Goal: Book appointment/travel/reservation

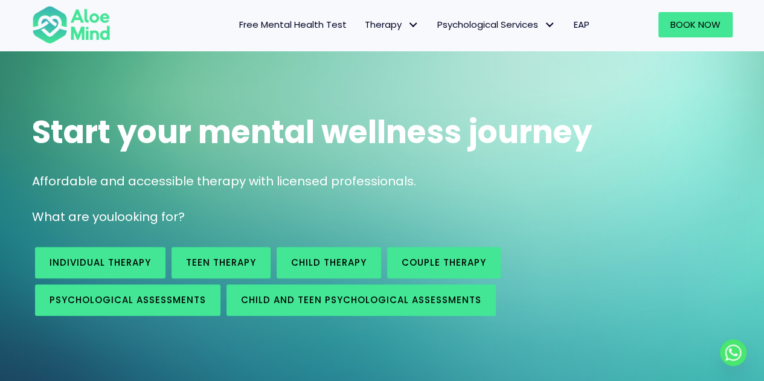
scroll to position [60, 0]
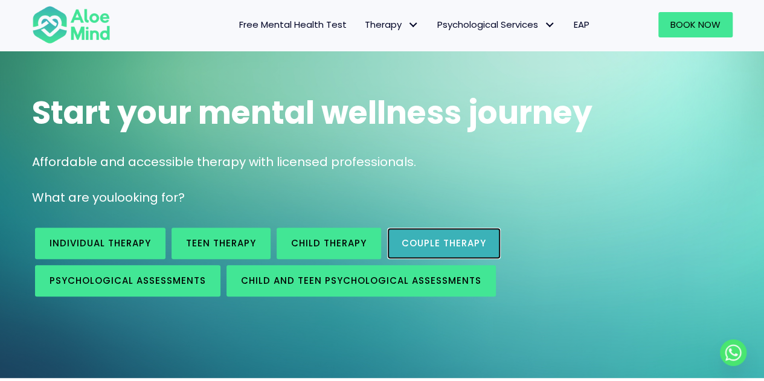
click at [444, 244] on span "Couple therapy" at bounding box center [444, 243] width 85 height 13
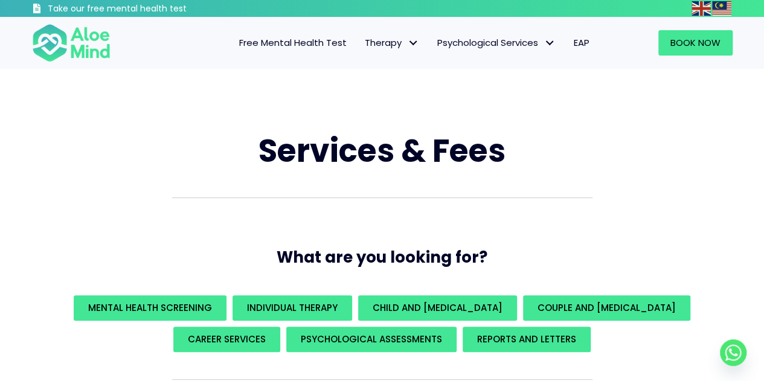
scroll to position [60, 0]
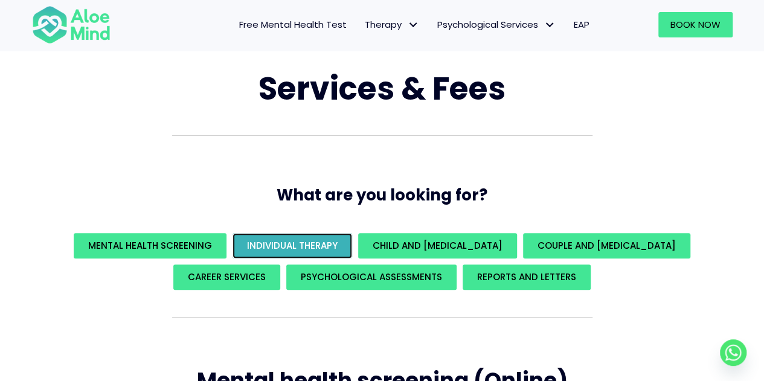
click at [296, 251] on span "Individual Therapy" at bounding box center [292, 245] width 91 height 13
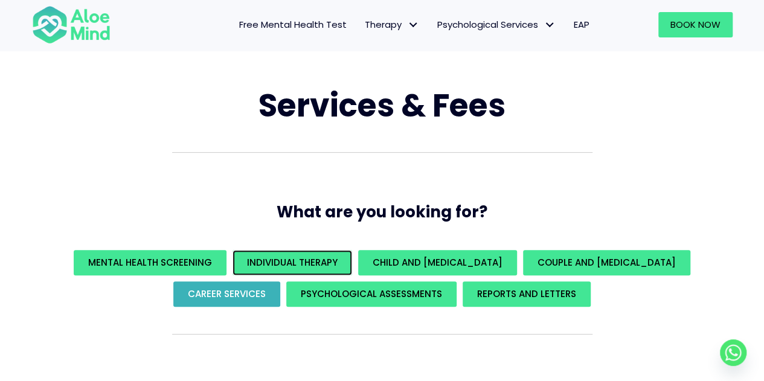
scroll to position [60, 0]
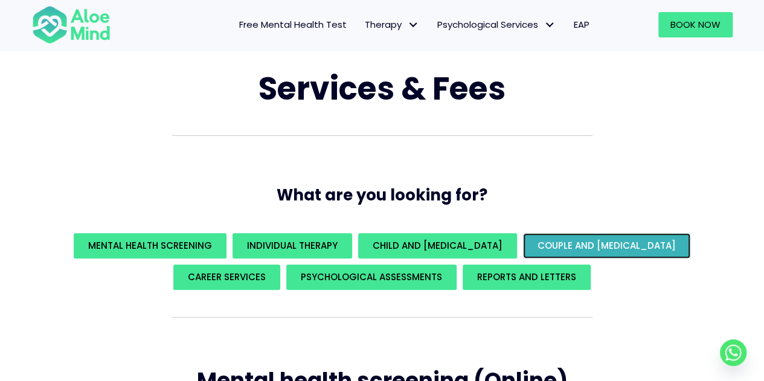
click at [543, 243] on span "Couple and [MEDICAL_DATA]" at bounding box center [607, 245] width 138 height 13
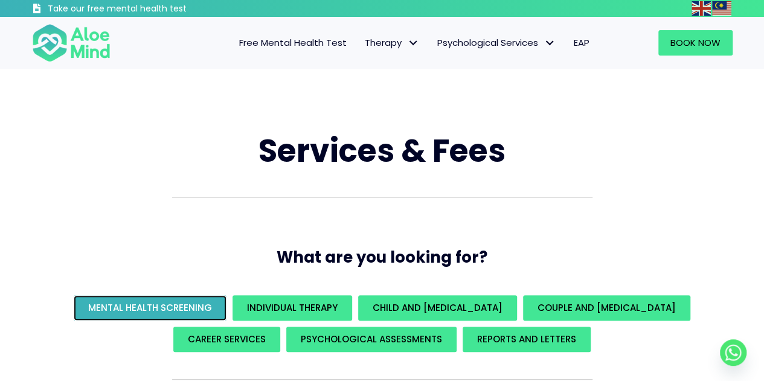
click at [184, 311] on span "Mental Health Screening" at bounding box center [150, 308] width 124 height 13
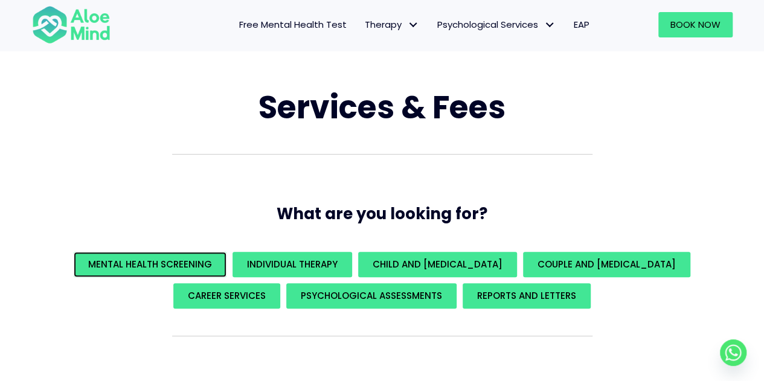
scroll to position [60, 0]
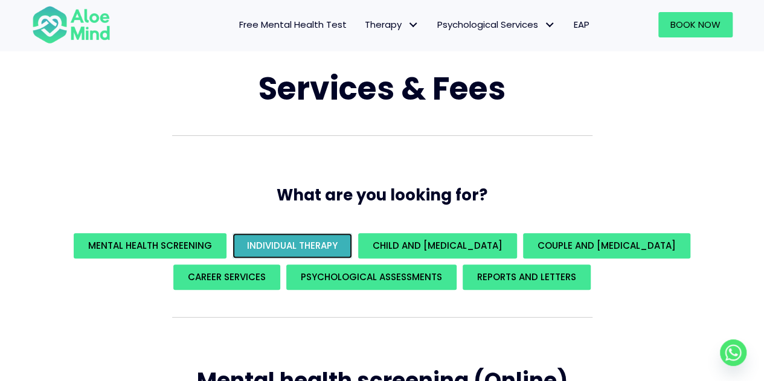
click at [298, 245] on span "Individual Therapy" at bounding box center [292, 245] width 91 height 13
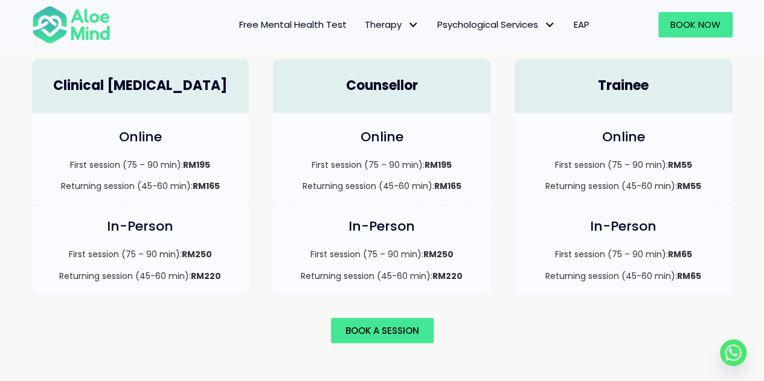
scroll to position [886, 0]
click at [382, 318] on link "Book a session" at bounding box center [382, 330] width 103 height 25
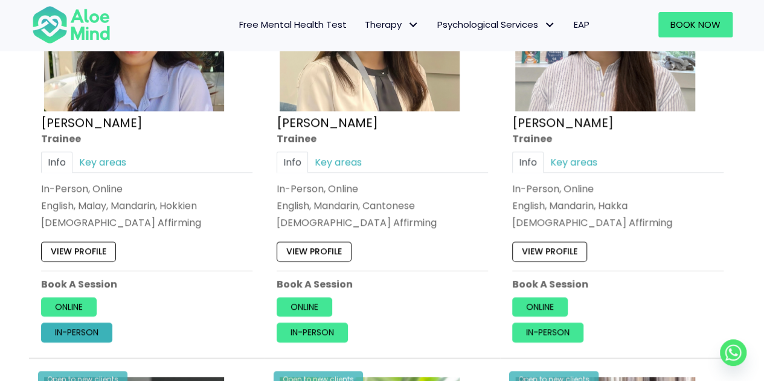
scroll to position [788, 0]
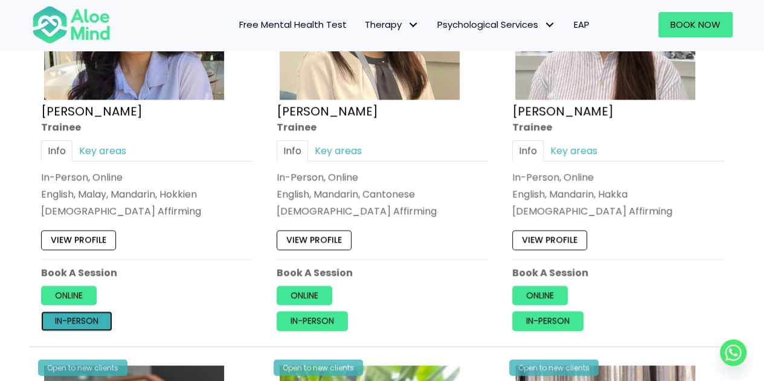
click at [86, 323] on link "In-person" at bounding box center [76, 321] width 71 height 19
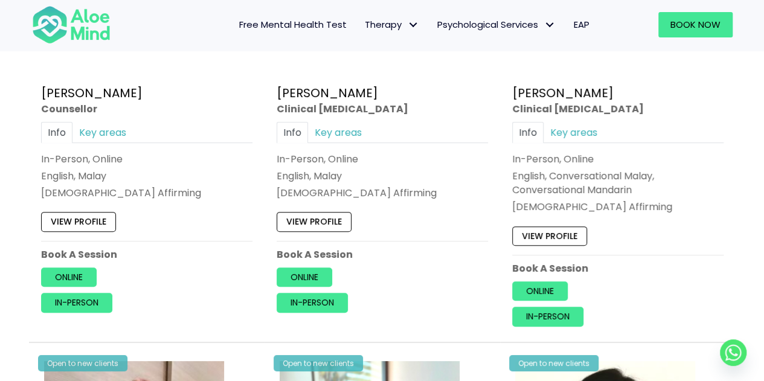
scroll to position [2178, 0]
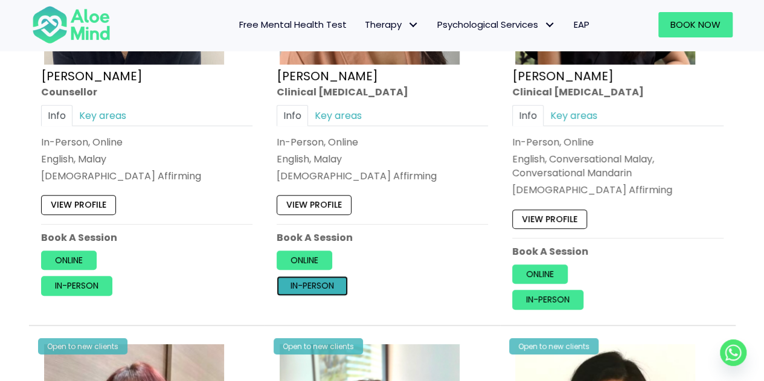
click at [323, 279] on link "In-person" at bounding box center [312, 285] width 71 height 19
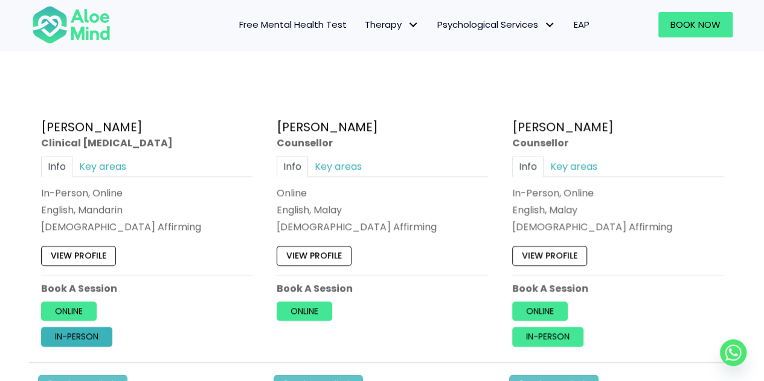
scroll to position [3084, 0]
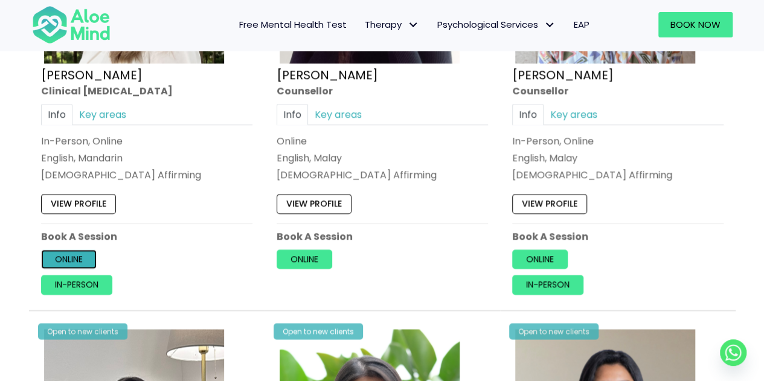
click at [83, 250] on link "Online" at bounding box center [69, 259] width 56 height 19
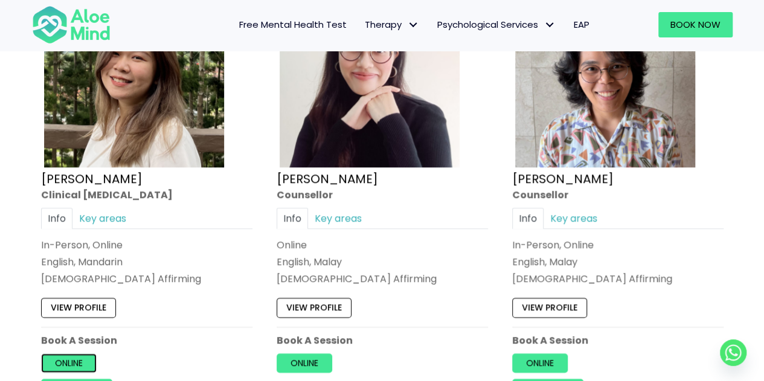
scroll to position [3024, 0]
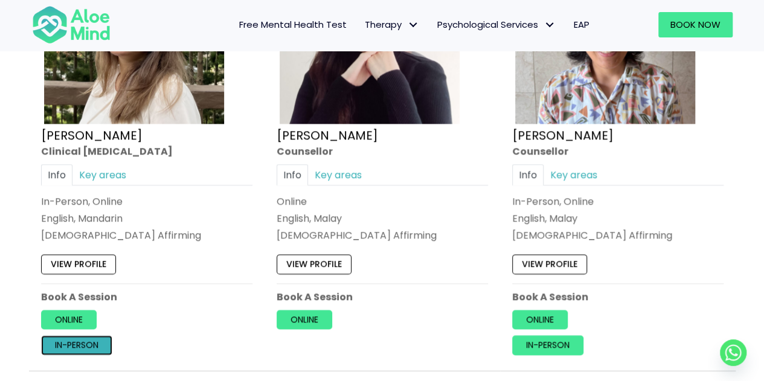
click at [79, 336] on link "In-person" at bounding box center [76, 345] width 71 height 19
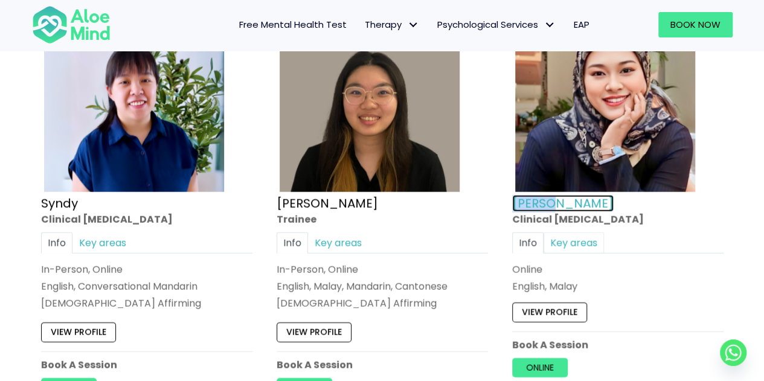
scroll to position [3911, 0]
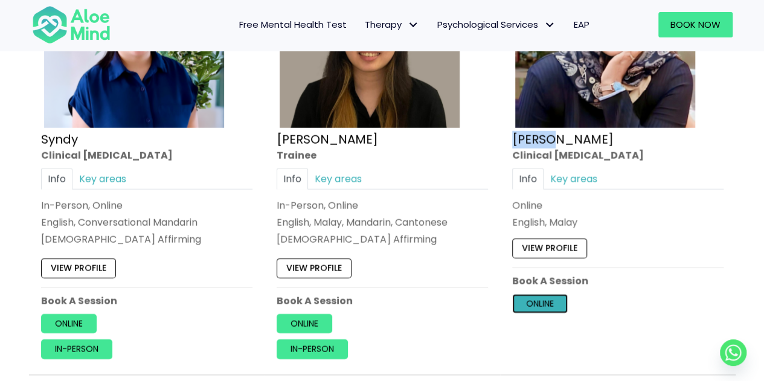
click at [541, 294] on link "Online" at bounding box center [540, 303] width 56 height 19
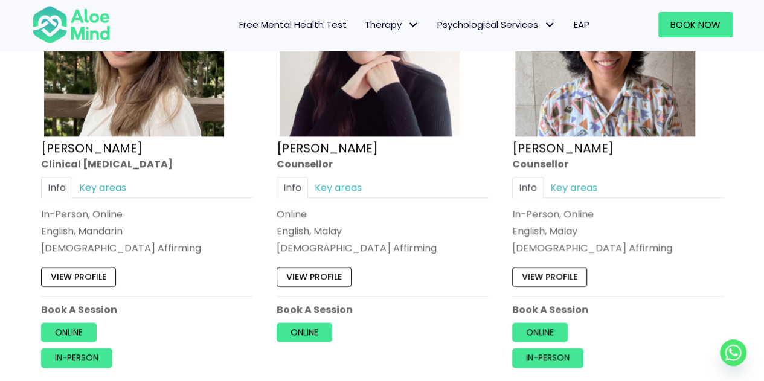
scroll to position [3065, 0]
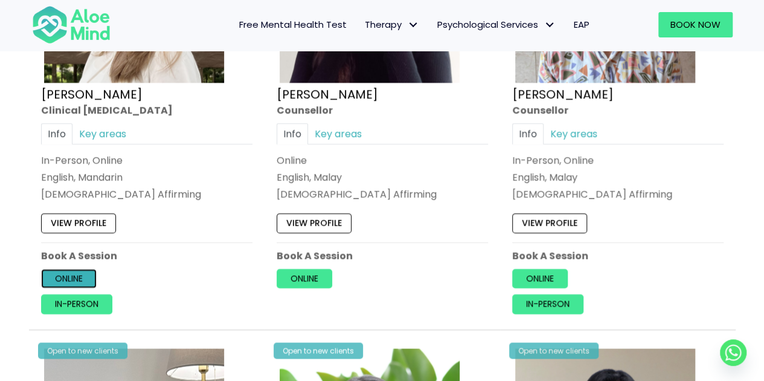
click at [62, 271] on link "Online" at bounding box center [69, 278] width 56 height 19
click at [77, 295] on link "In-person" at bounding box center [76, 304] width 71 height 19
click at [74, 269] on link "Online" at bounding box center [69, 278] width 56 height 19
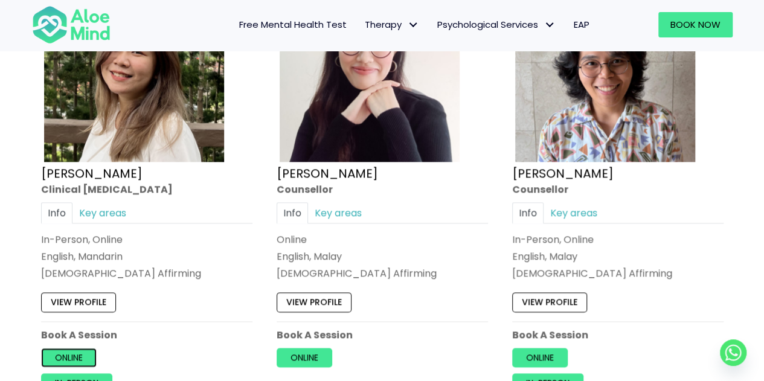
scroll to position [3004, 0]
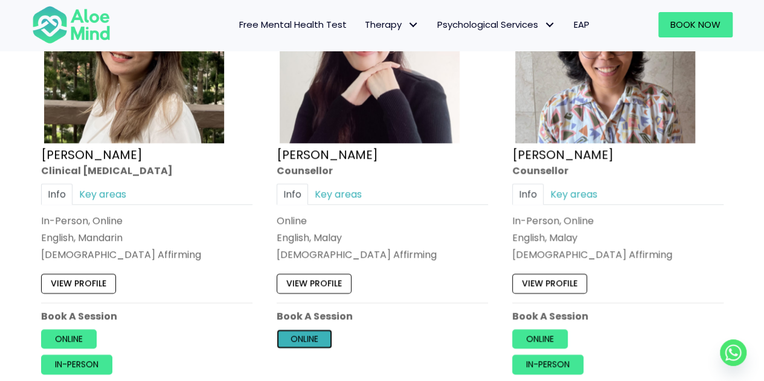
click at [309, 329] on link "Online" at bounding box center [305, 338] width 56 height 19
